Goal: Transaction & Acquisition: Purchase product/service

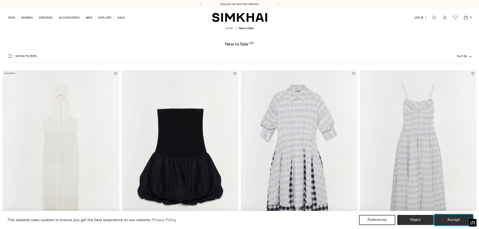
click at [444, 220] on button "Accept" at bounding box center [453, 220] width 38 height 11
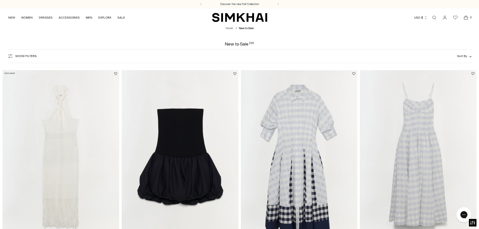
click at [27, 55] on span "Show Filters" at bounding box center [25, 56] width 21 height 4
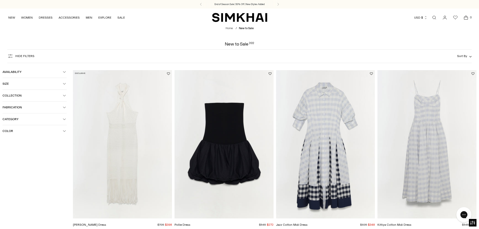
click at [22, 84] on span "Size" at bounding box center [33, 84] width 60 height 4
click at [14, 115] on div "00" at bounding box center [12, 116] width 19 height 8
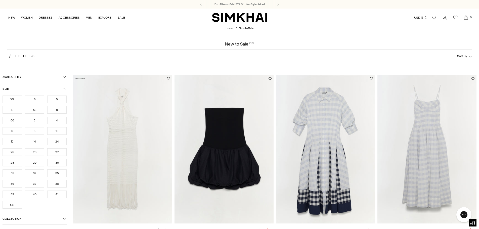
click at [53, 108] on div "0" at bounding box center [56, 110] width 19 height 8
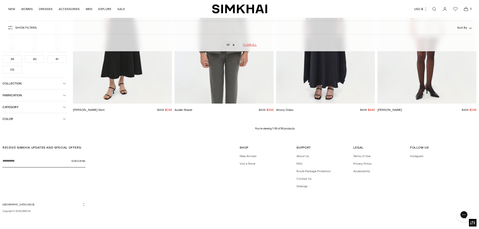
scroll to position [2164, 0]
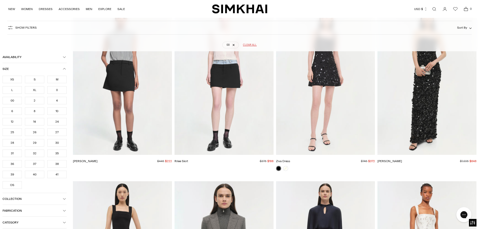
click at [54, 90] on div "0" at bounding box center [56, 90] width 19 height 8
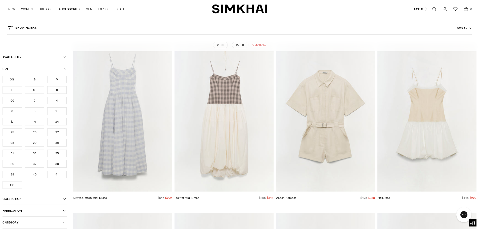
scroll to position [37, 0]
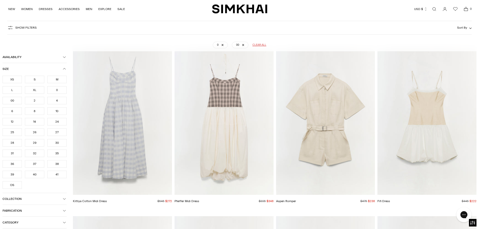
click at [14, 101] on div "00" at bounding box center [12, 101] width 19 height 8
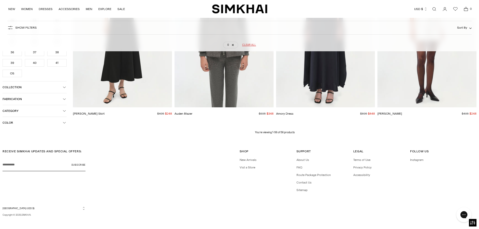
scroll to position [2236, 0]
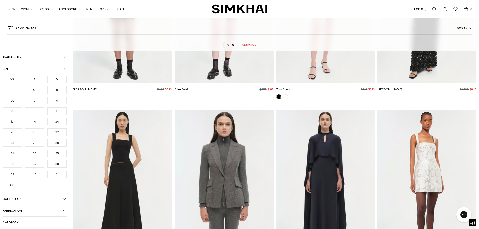
click at [10, 77] on div "XS" at bounding box center [12, 80] width 19 height 8
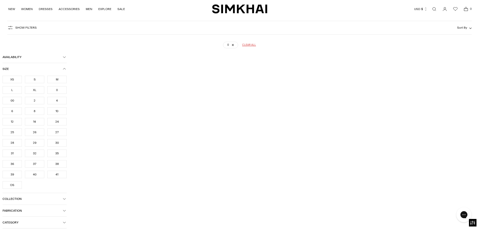
click at [55, 89] on div "0" at bounding box center [56, 90] width 19 height 8
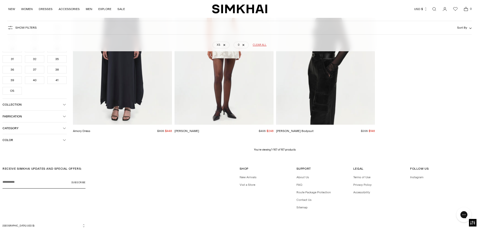
scroll to position [6995, 0]
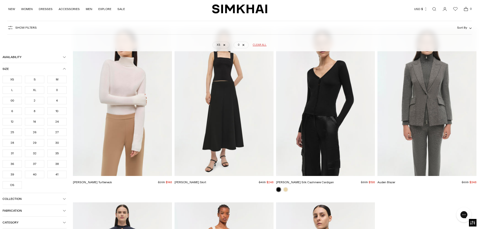
click at [61, 90] on div "0" at bounding box center [56, 90] width 19 height 8
